Goal: Information Seeking & Learning: Learn about a topic

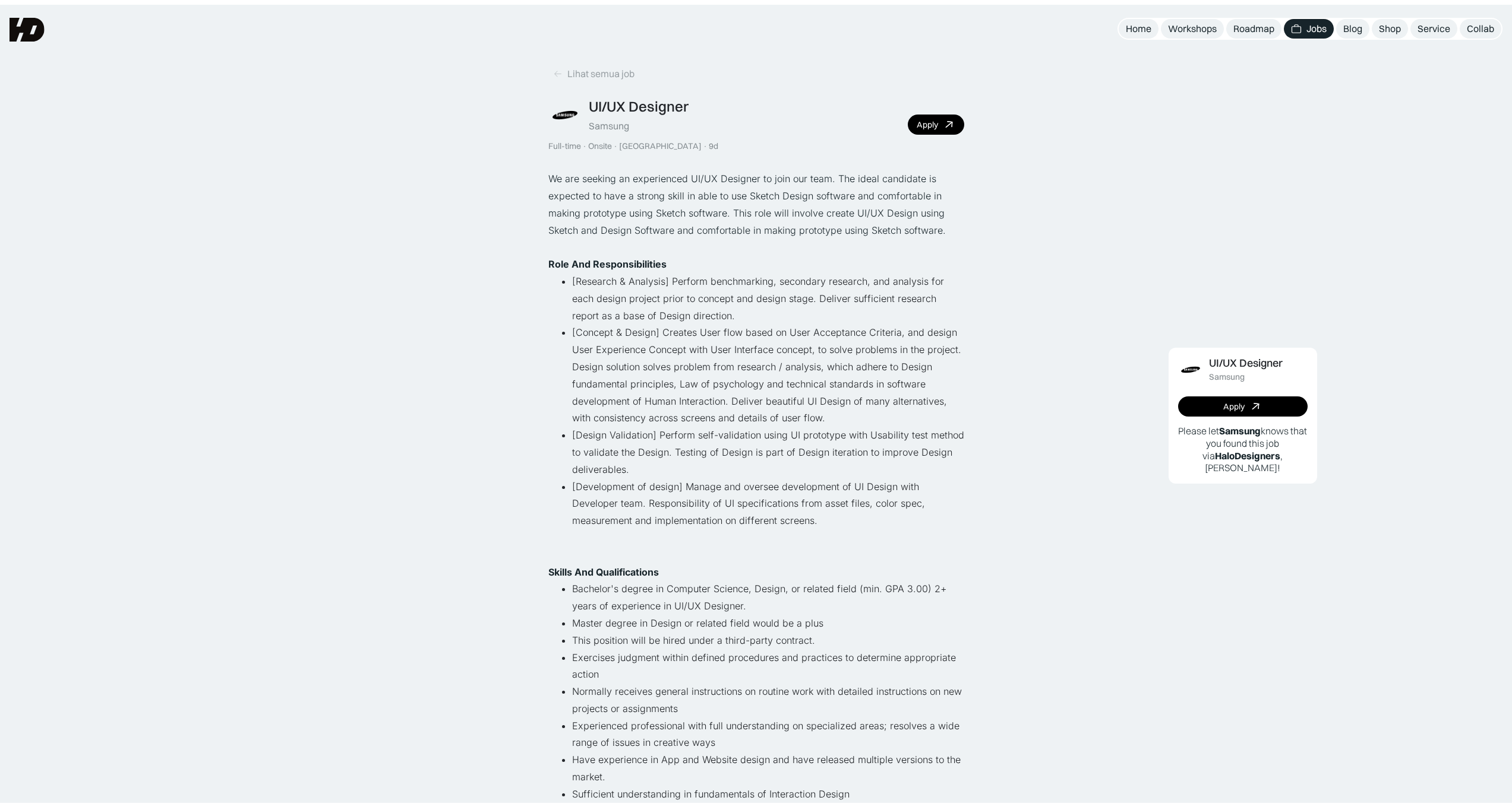
scroll to position [0, 375]
click at [556, 73] on icon at bounding box center [558, 69] width 10 height 10
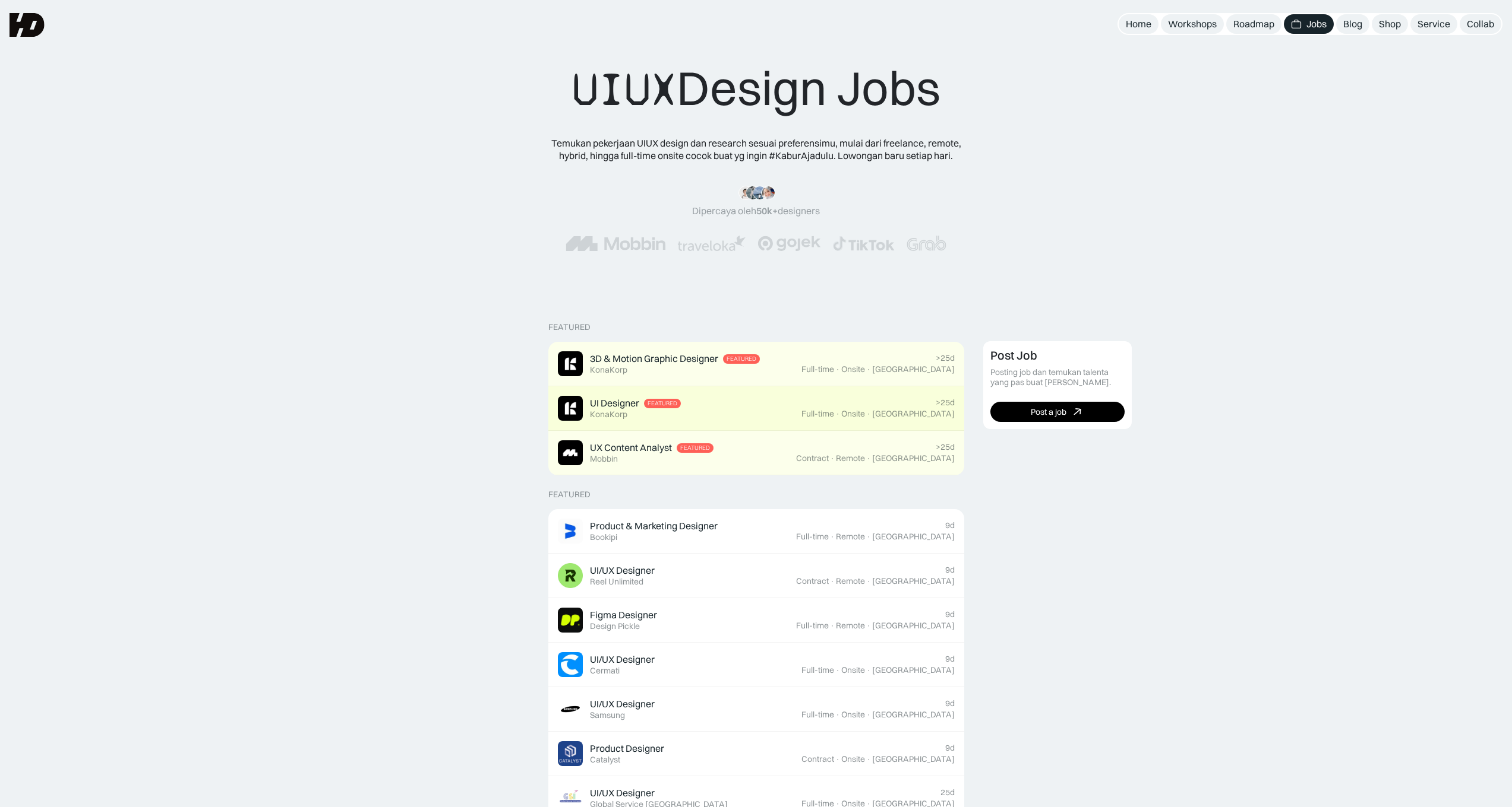
click at [730, 421] on link "UI Designer Featured KonaKorp >25d Full-time · Onsite · Jakarta" at bounding box center [756, 408] width 415 height 45
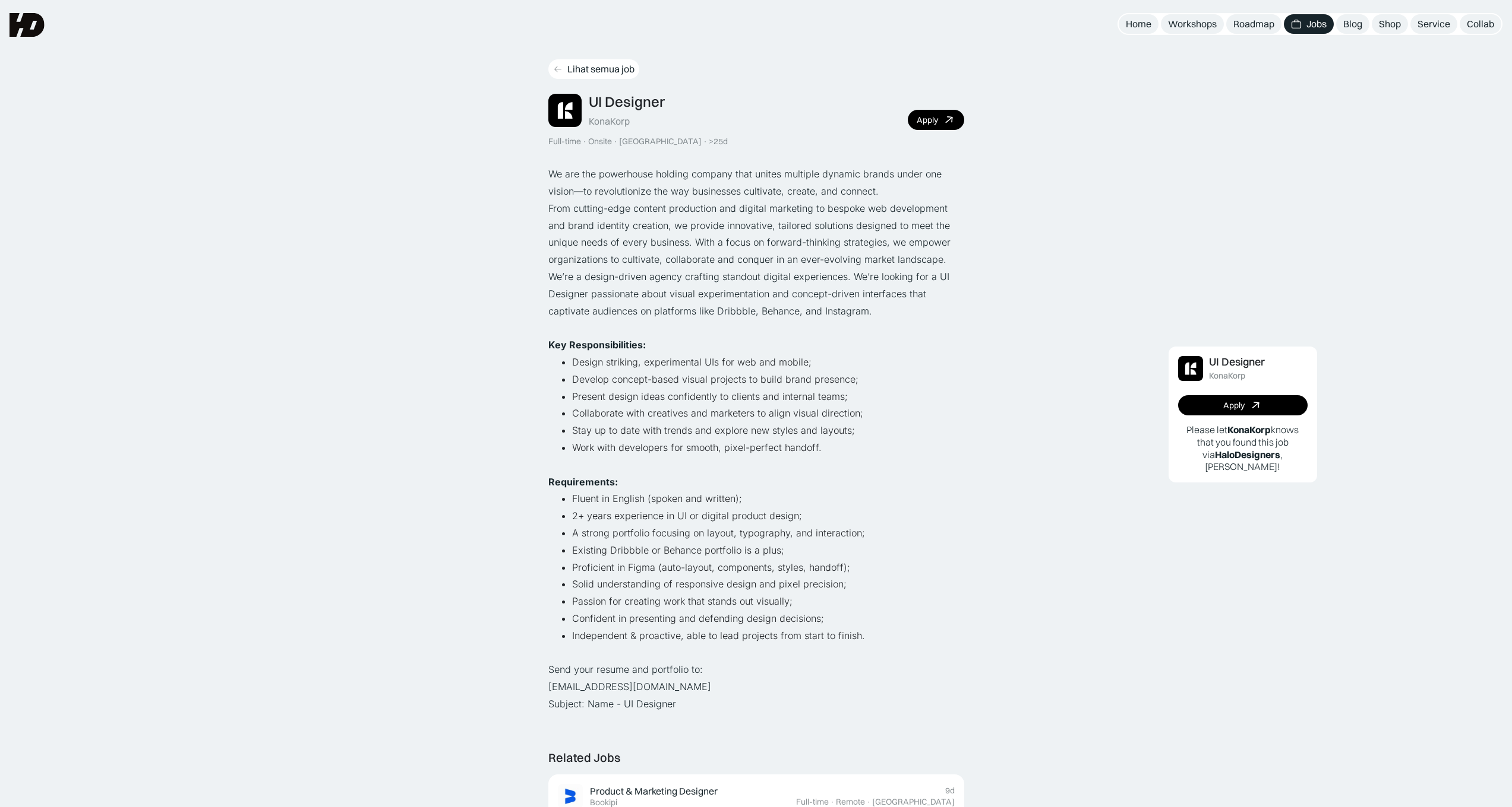
click at [568, 63] on div "Lihat semua job" at bounding box center [600, 69] width 67 height 13
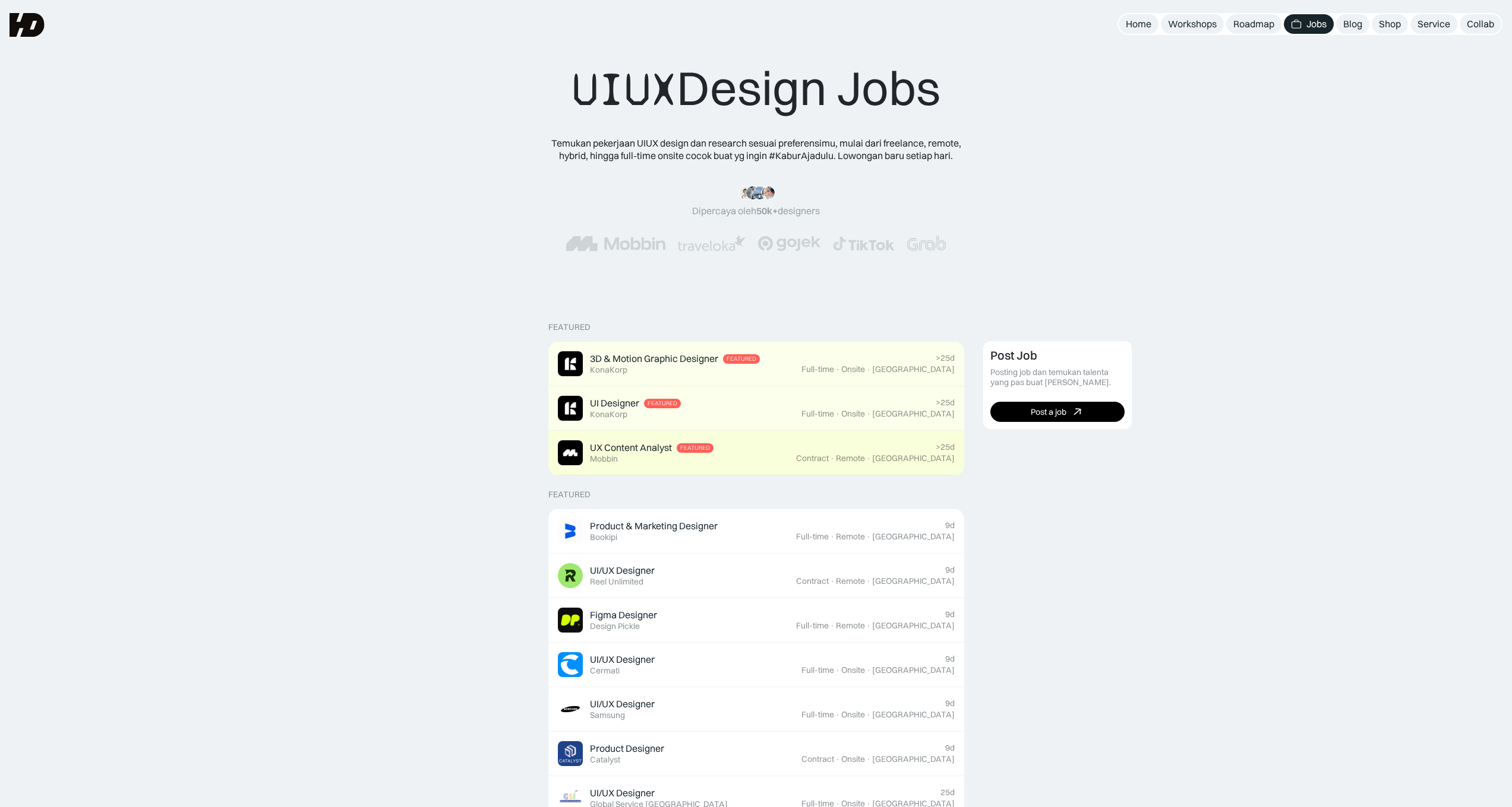
click at [728, 457] on div "UX Content Analyst Featured Mobbin" at bounding box center [676, 453] width 238 height 25
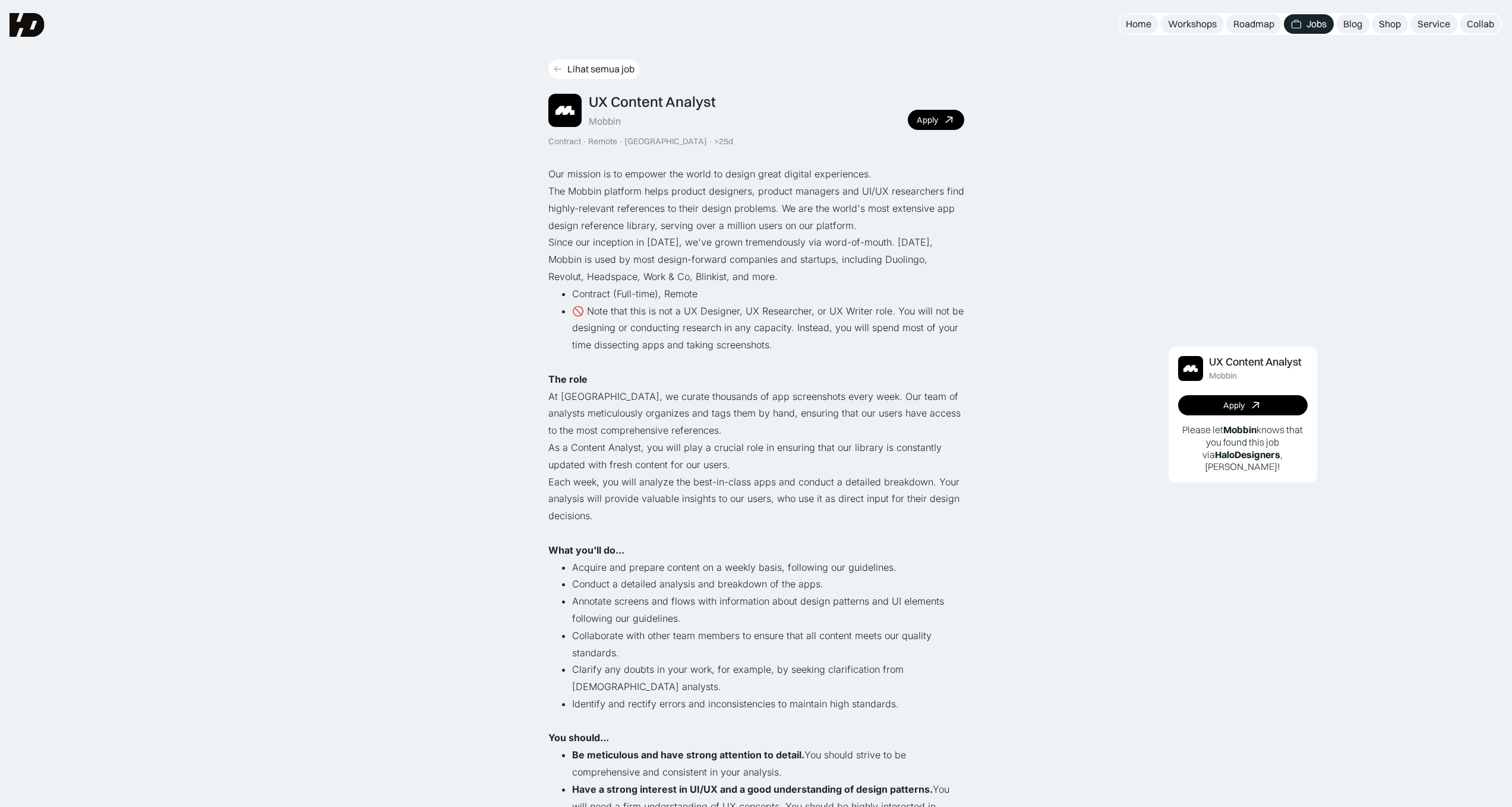
click at [563, 68] on link "Lihat semua job" at bounding box center [594, 69] width 91 height 19
